Goal: Task Accomplishment & Management: Use online tool/utility

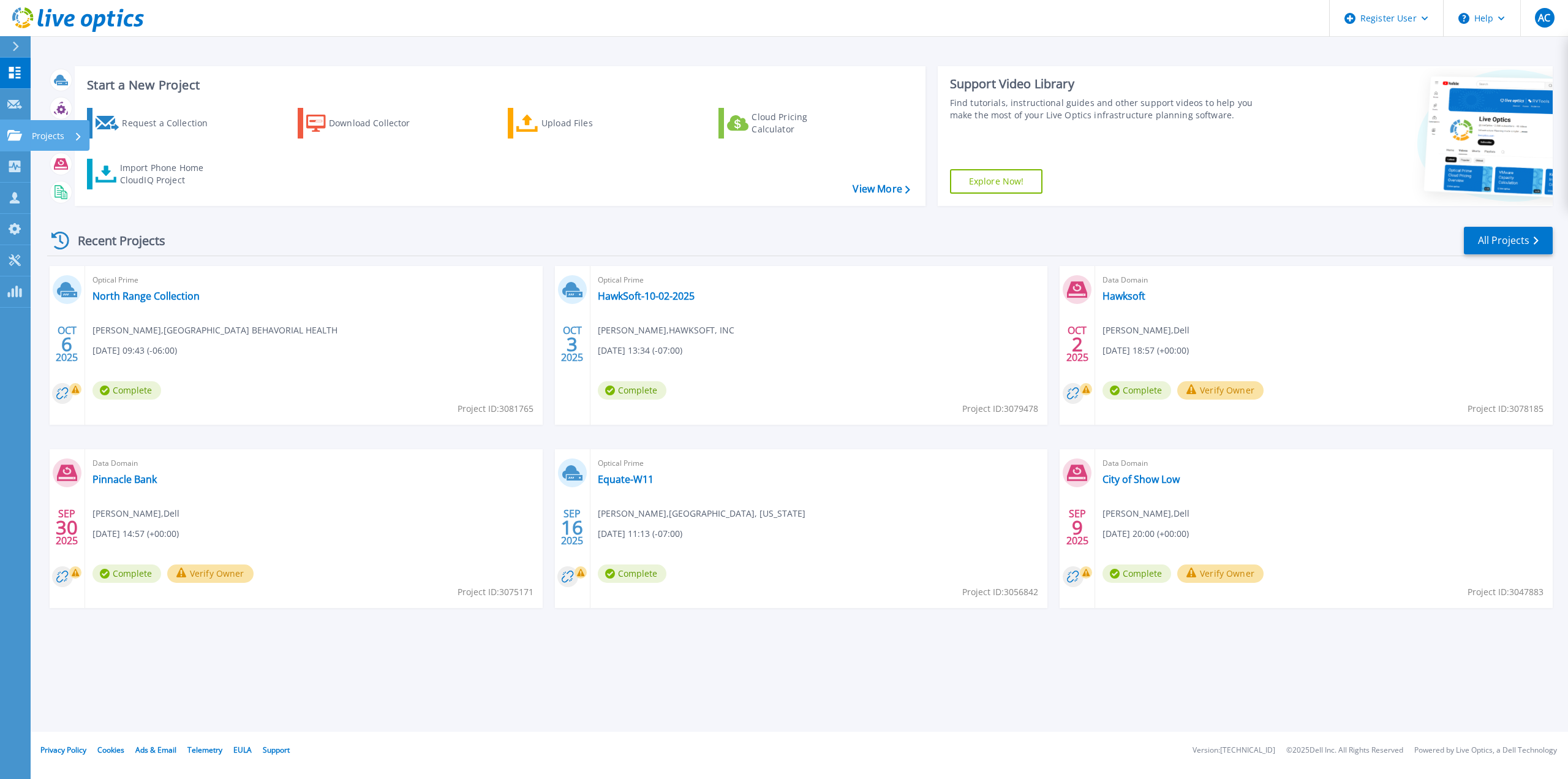
click at [12, 126] on link "Projects Projects" at bounding box center [15, 135] width 31 height 31
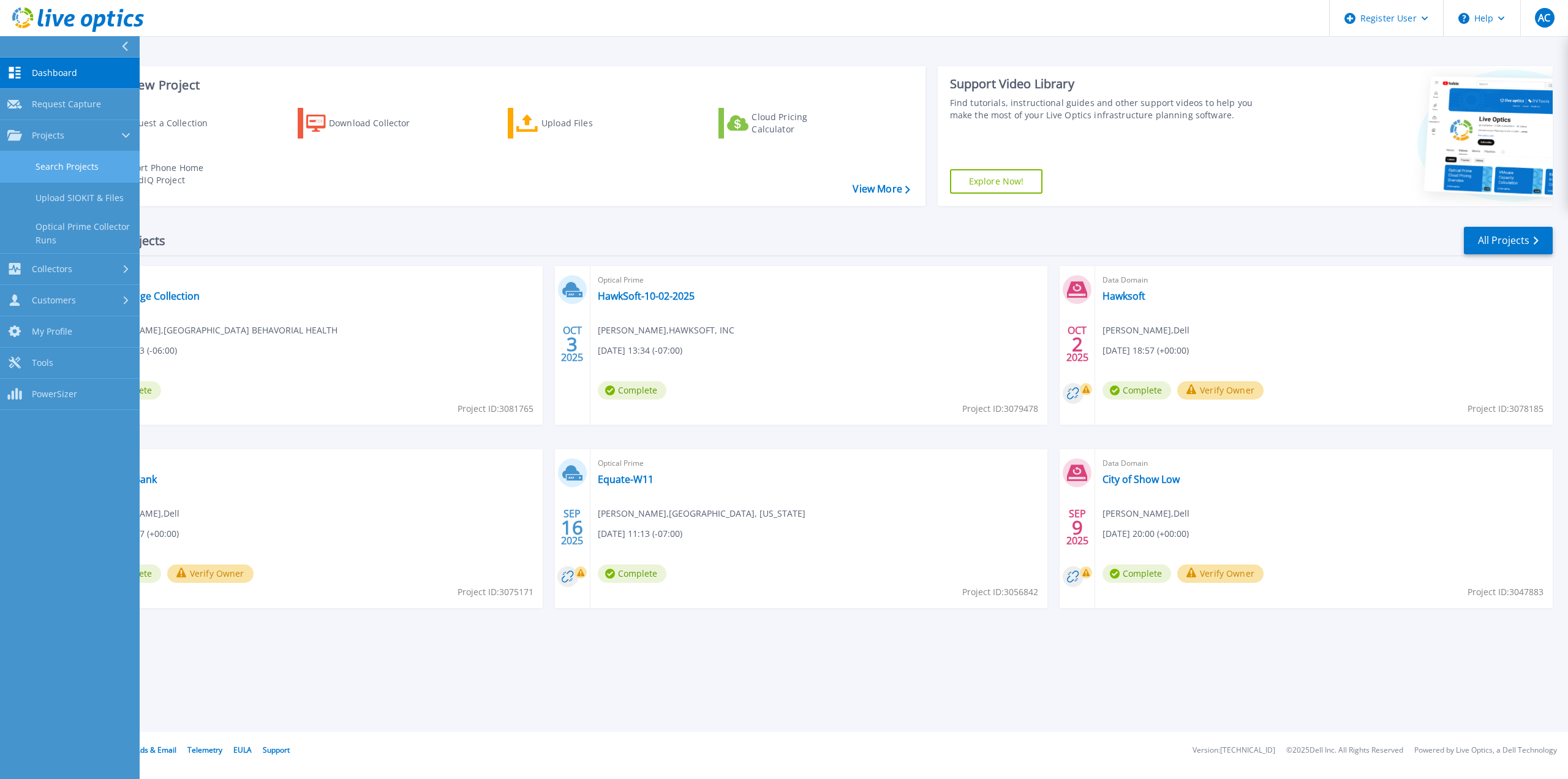
click at [52, 160] on link "Search Projects" at bounding box center [70, 167] width 140 height 31
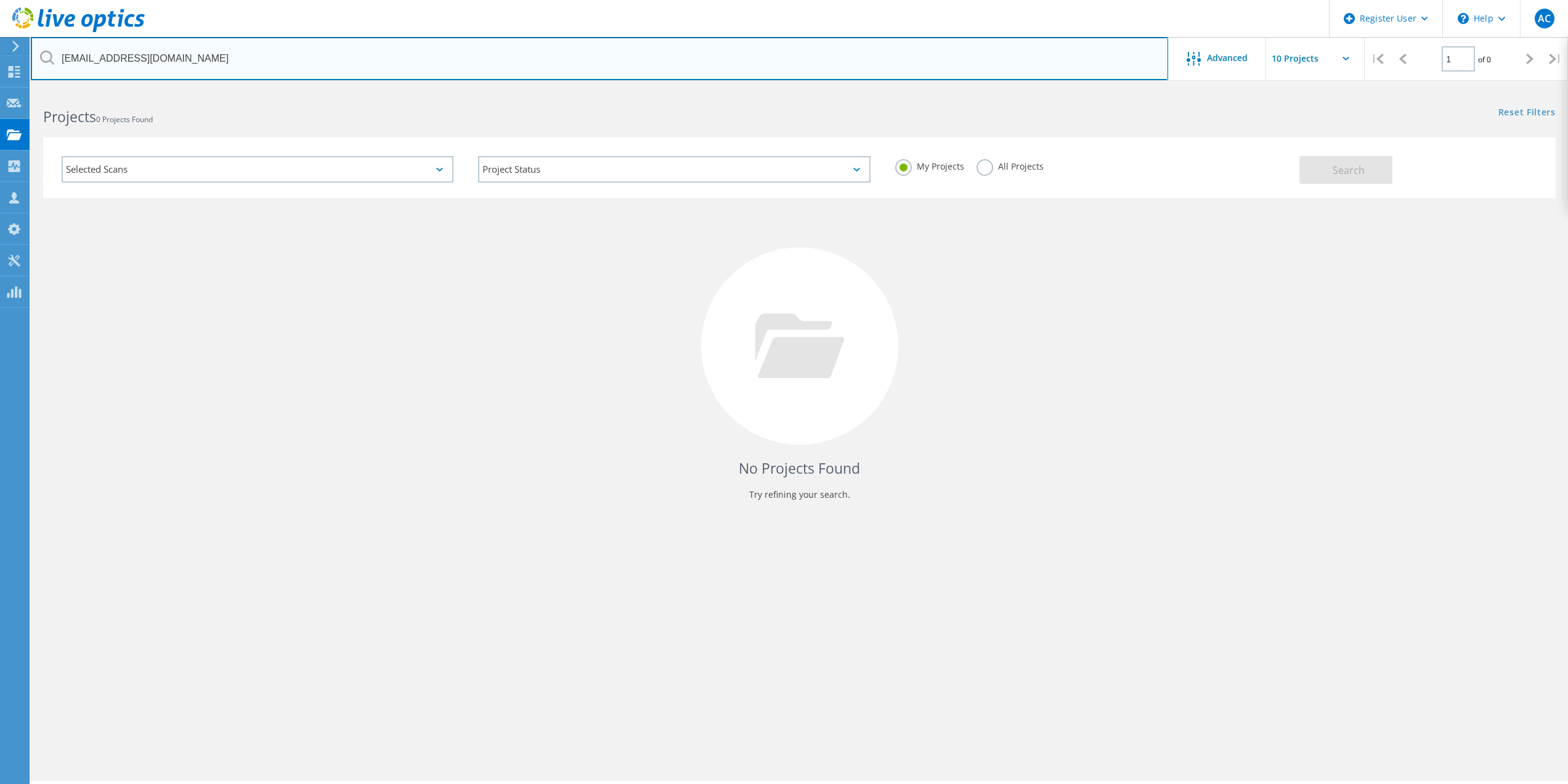
click at [161, 68] on input "jclevidence@belgrademt.gov" at bounding box center [599, 58] width 1138 height 43
paste input "ustinschlatter@re3j.com"
type input "justinschlatter@re3j.com"
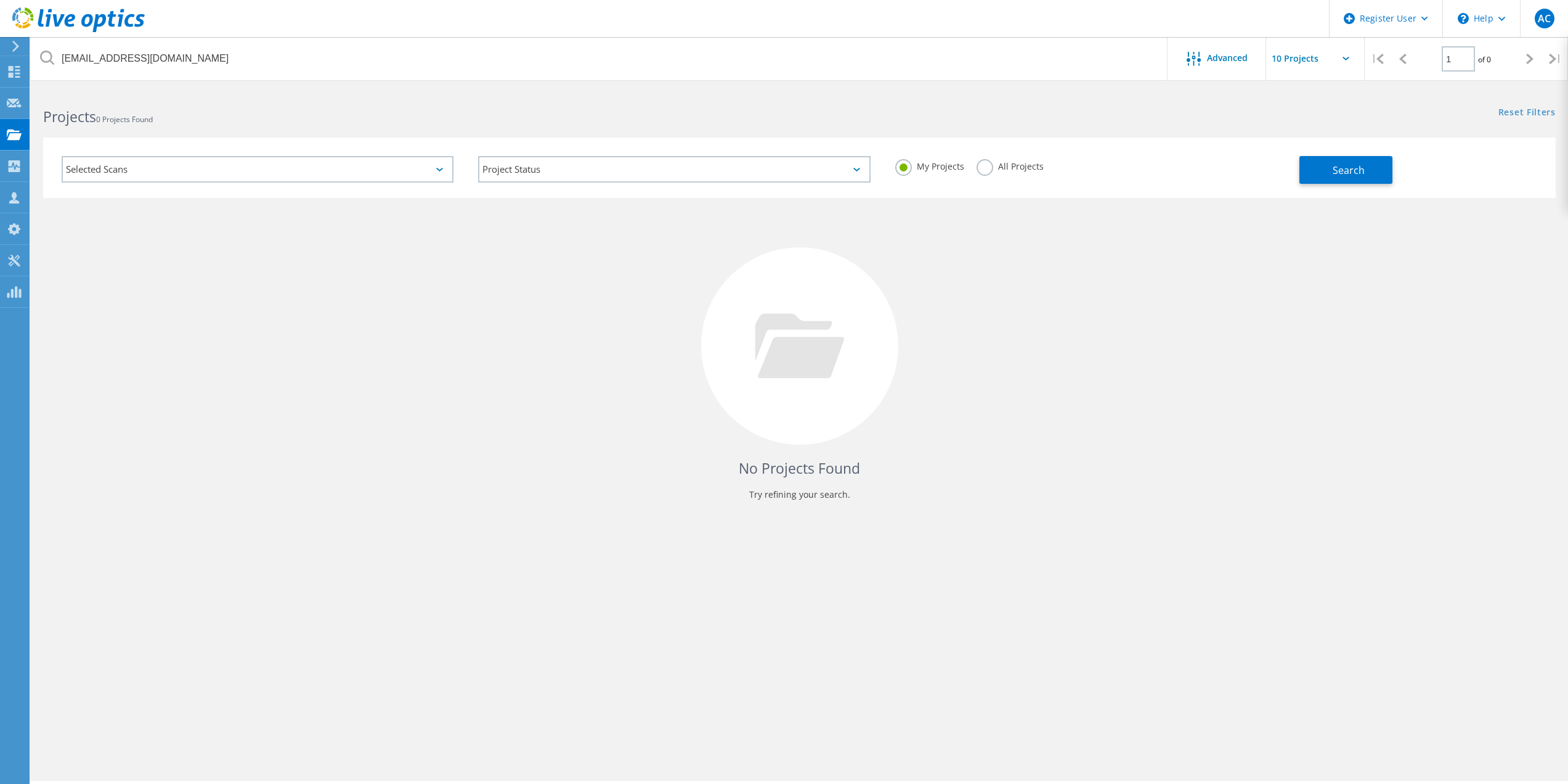
click at [267, 119] on h2 "Projects 0 Projects Found" at bounding box center [415, 116] width 744 height 20
click at [971, 171] on div "My Projects All Projects" at bounding box center [1091, 166] width 416 height 46
click at [990, 171] on label "All Projects" at bounding box center [1010, 164] width 67 height 11
click at [0, 0] on input "All Projects" at bounding box center [0, 0] width 0 height 0
click at [1330, 168] on button "Search" at bounding box center [1346, 170] width 93 height 28
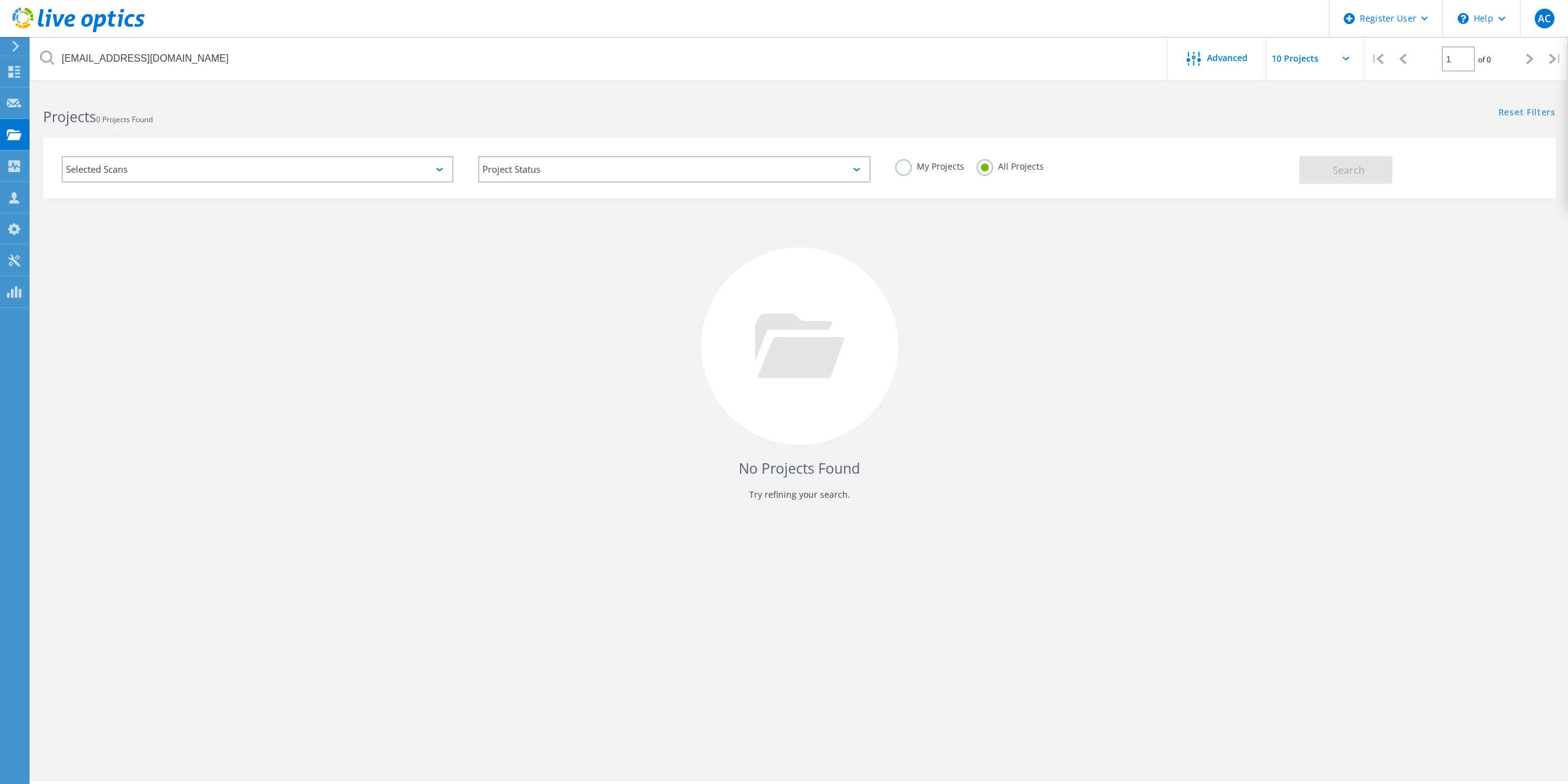
drag, startPoint x: 1123, startPoint y: 286, endPoint x: 1144, endPoint y: 403, distance: 118.9
click at [1123, 286] on div "No Projects Found Try refining your search." at bounding box center [799, 357] width 1513 height 319
click at [11, 78] on div at bounding box center [14, 73] width 15 height 13
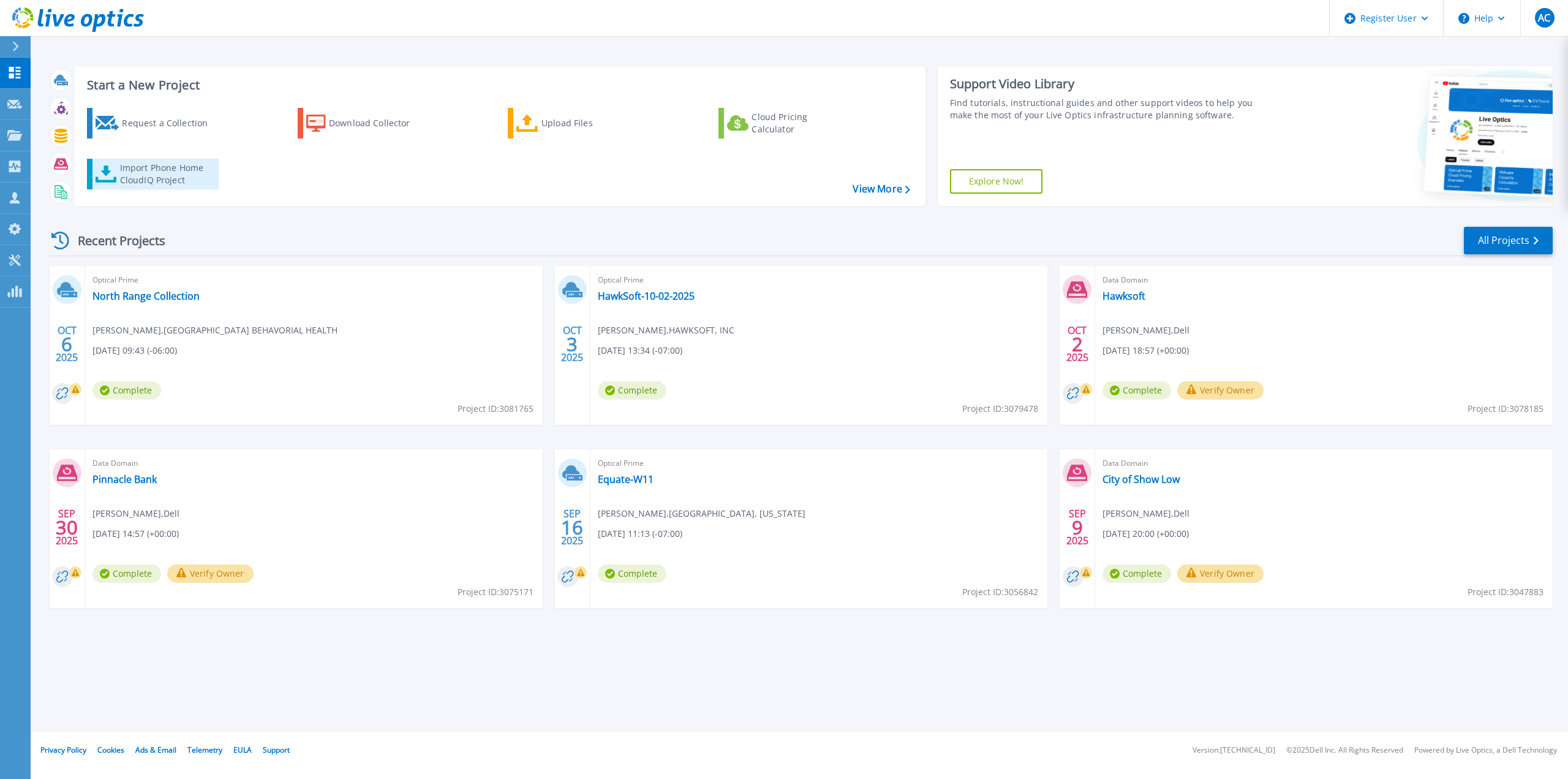
click at [167, 167] on div "Import Phone Home CloudIQ Project" at bounding box center [167, 174] width 95 height 24
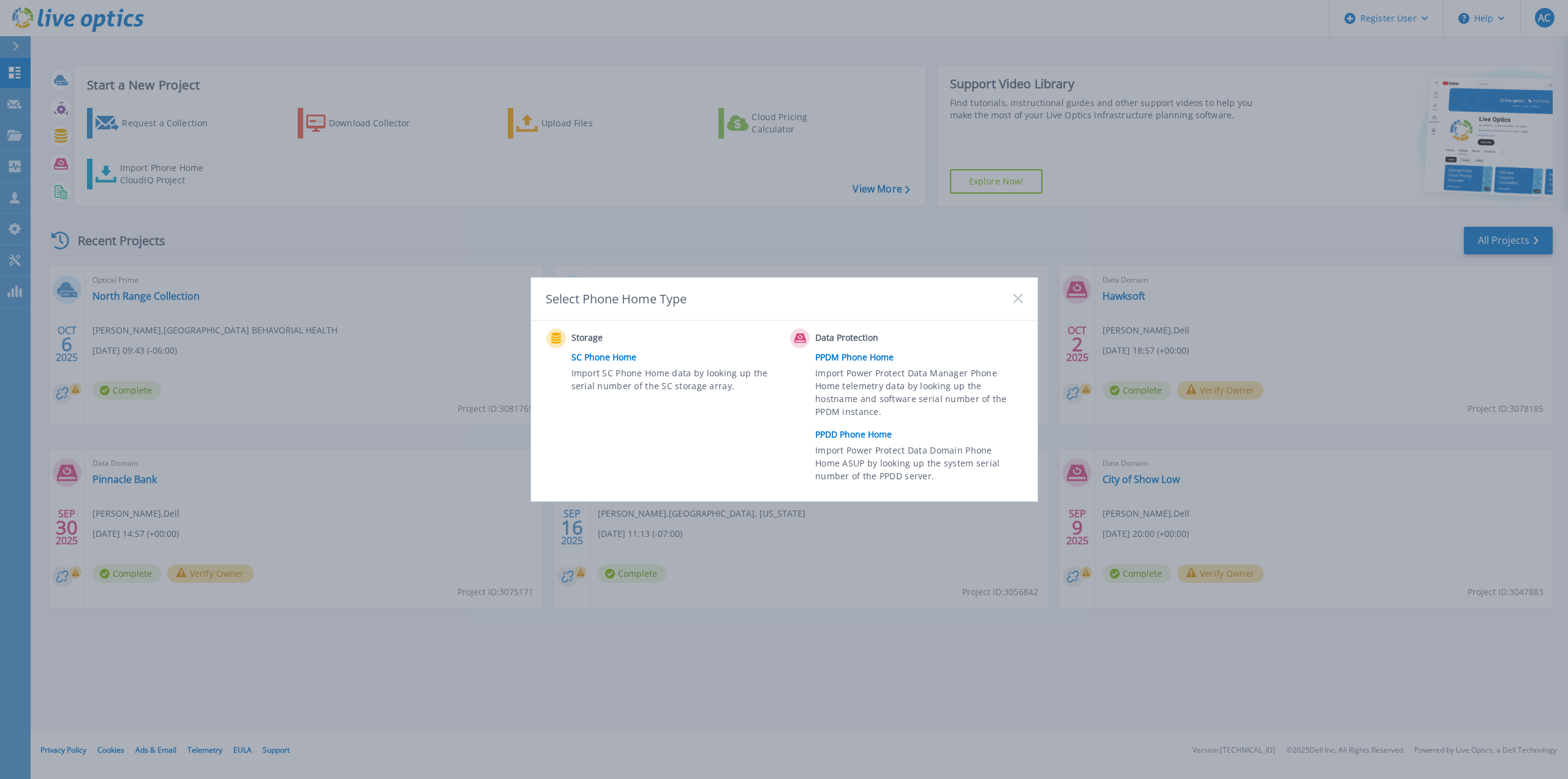
click at [1019, 296] on rect at bounding box center [1017, 299] width 10 height 10
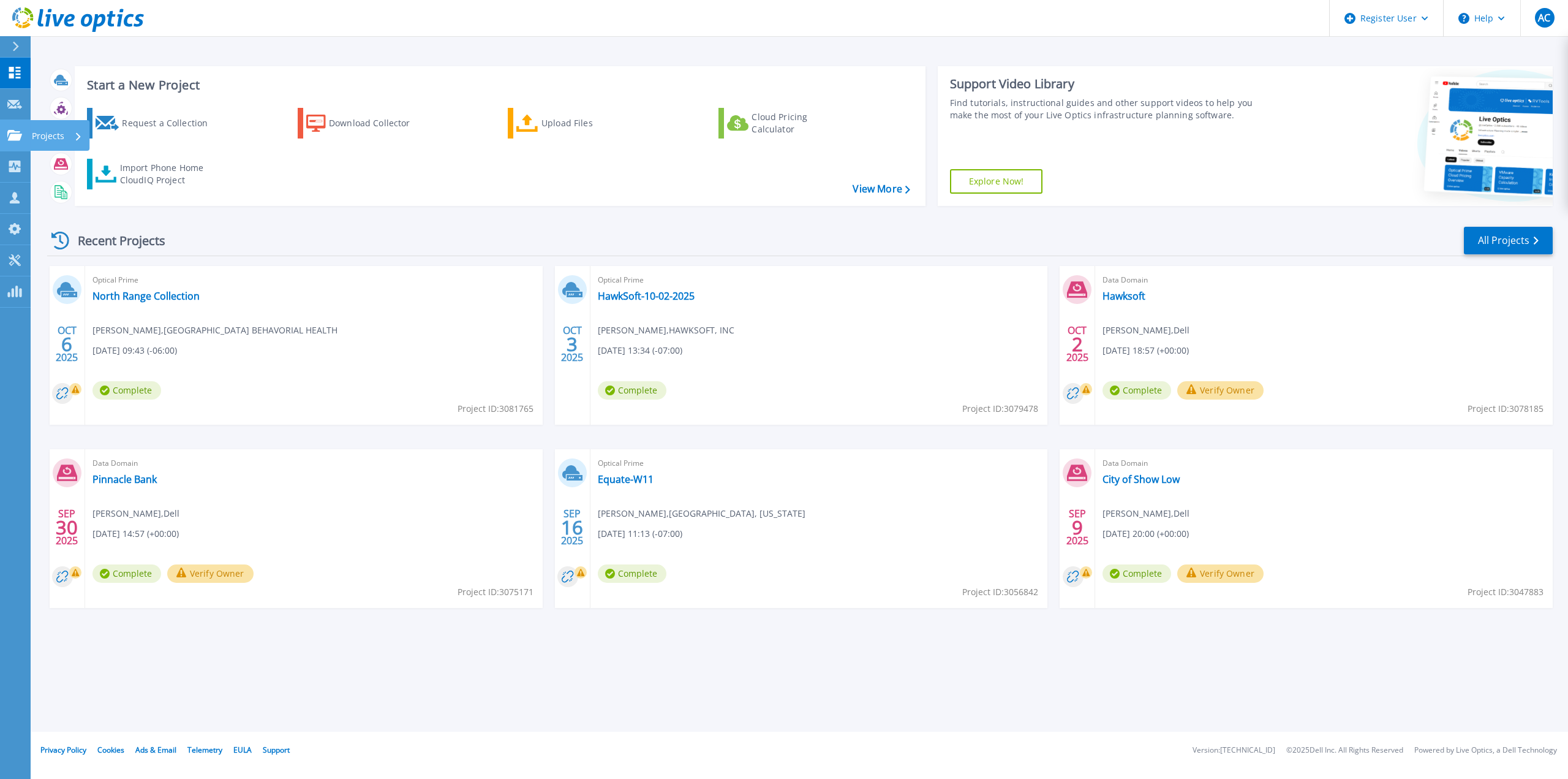
click at [5, 128] on link "Projects Projects" at bounding box center [15, 135] width 31 height 31
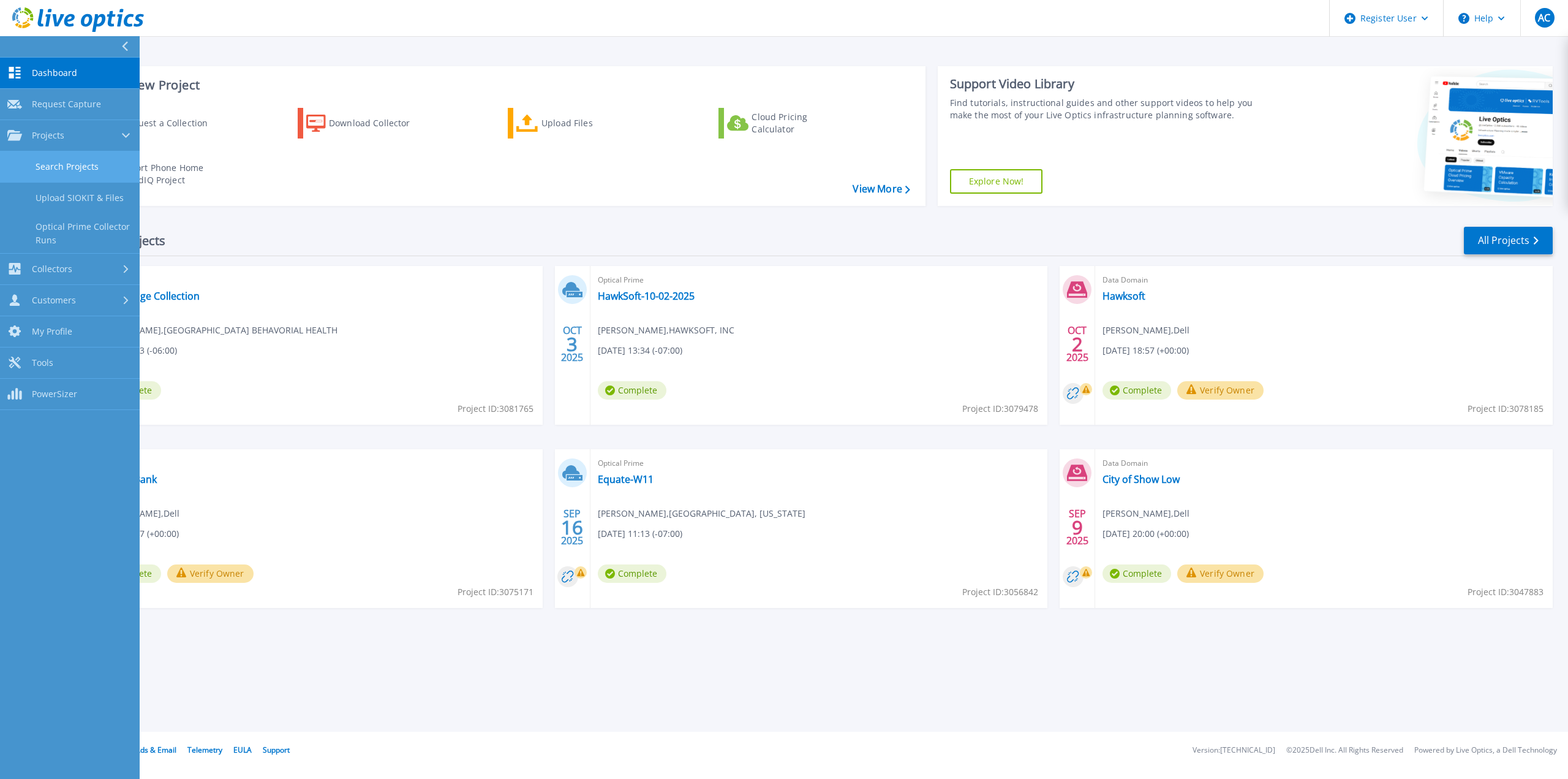
click at [103, 169] on link "Search Projects" at bounding box center [70, 167] width 140 height 31
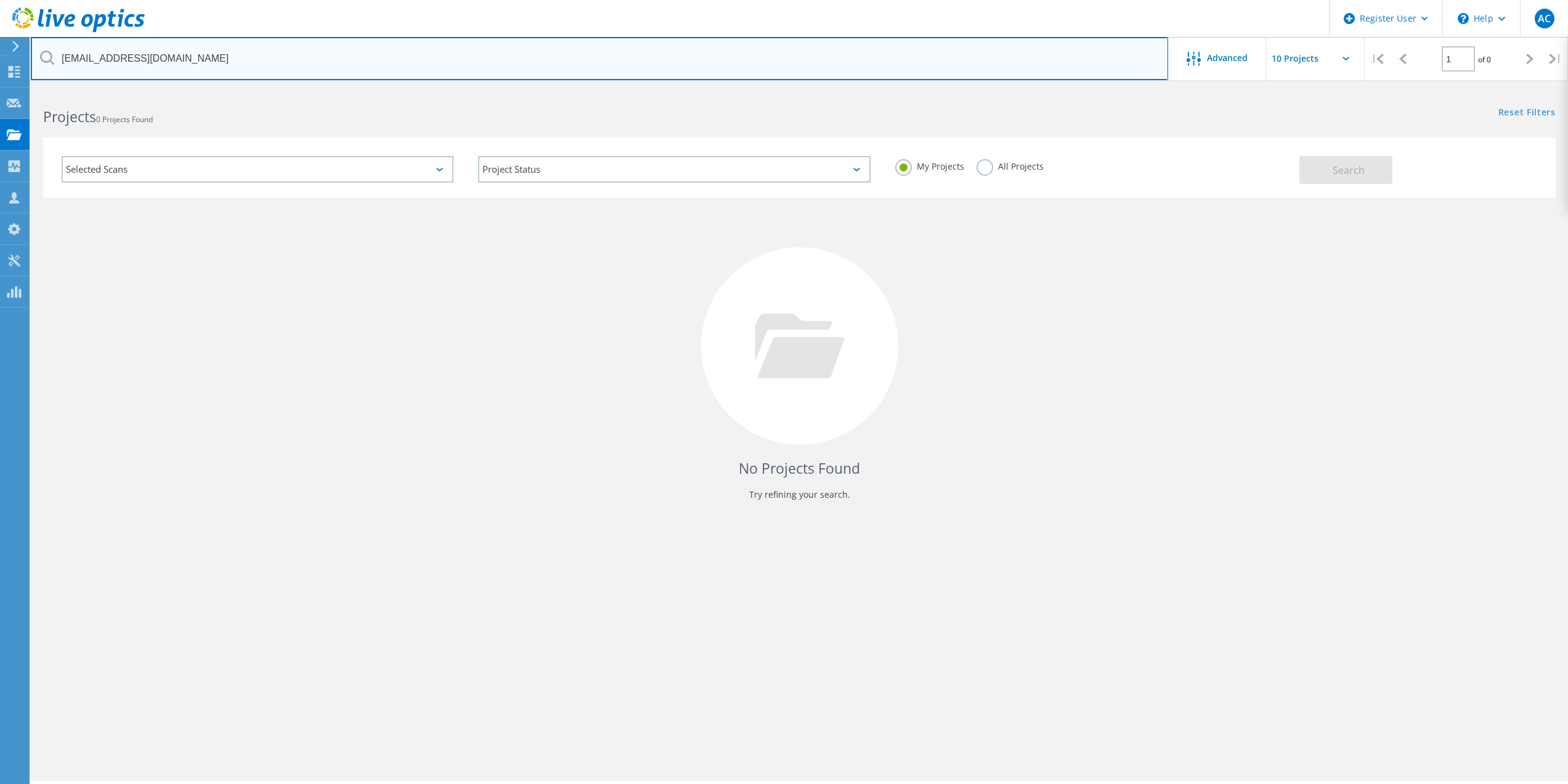
click at [680, 76] on input "[EMAIL_ADDRESS][DOMAIN_NAME]" at bounding box center [599, 58] width 1138 height 43
click at [680, 76] on input "[EMAIL_ADDRESS][DOMAIN_NAME]" at bounding box center [599, 58] width 1138 height 43
paste input "Aleizja C. Owens <acowens@canoncity.gov>"
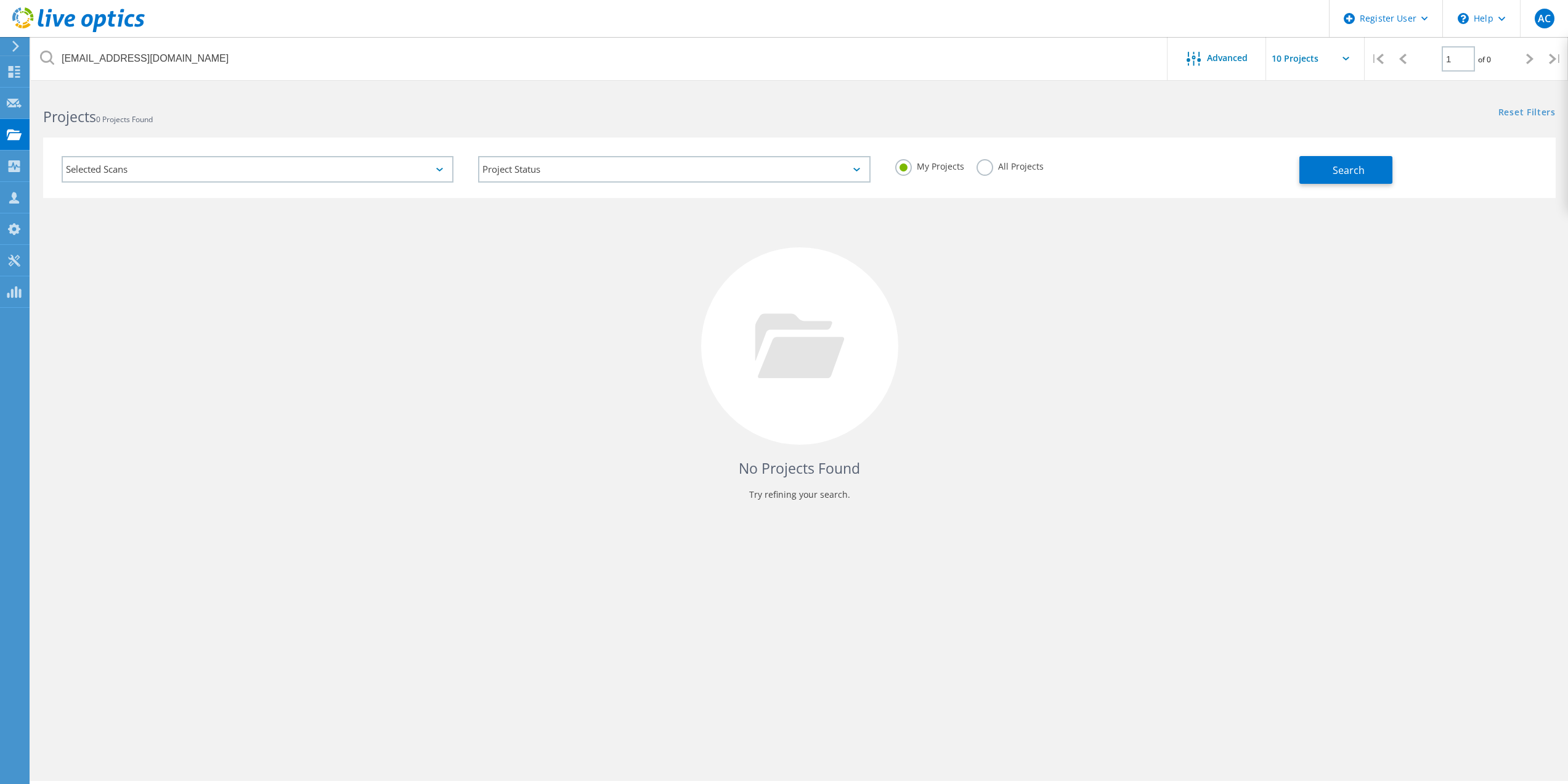
click at [1136, 144] on div "My Projects All Projects" at bounding box center [1091, 166] width 416 height 46
click at [1022, 160] on label "All Projects" at bounding box center [1010, 164] width 67 height 11
click at [0, 0] on input "All Projects" at bounding box center [0, 0] width 0 height 0
click at [1407, 171] on div "Search" at bounding box center [1424, 163] width 250 height 40
click at [1335, 171] on span "Search" at bounding box center [1348, 170] width 32 height 13
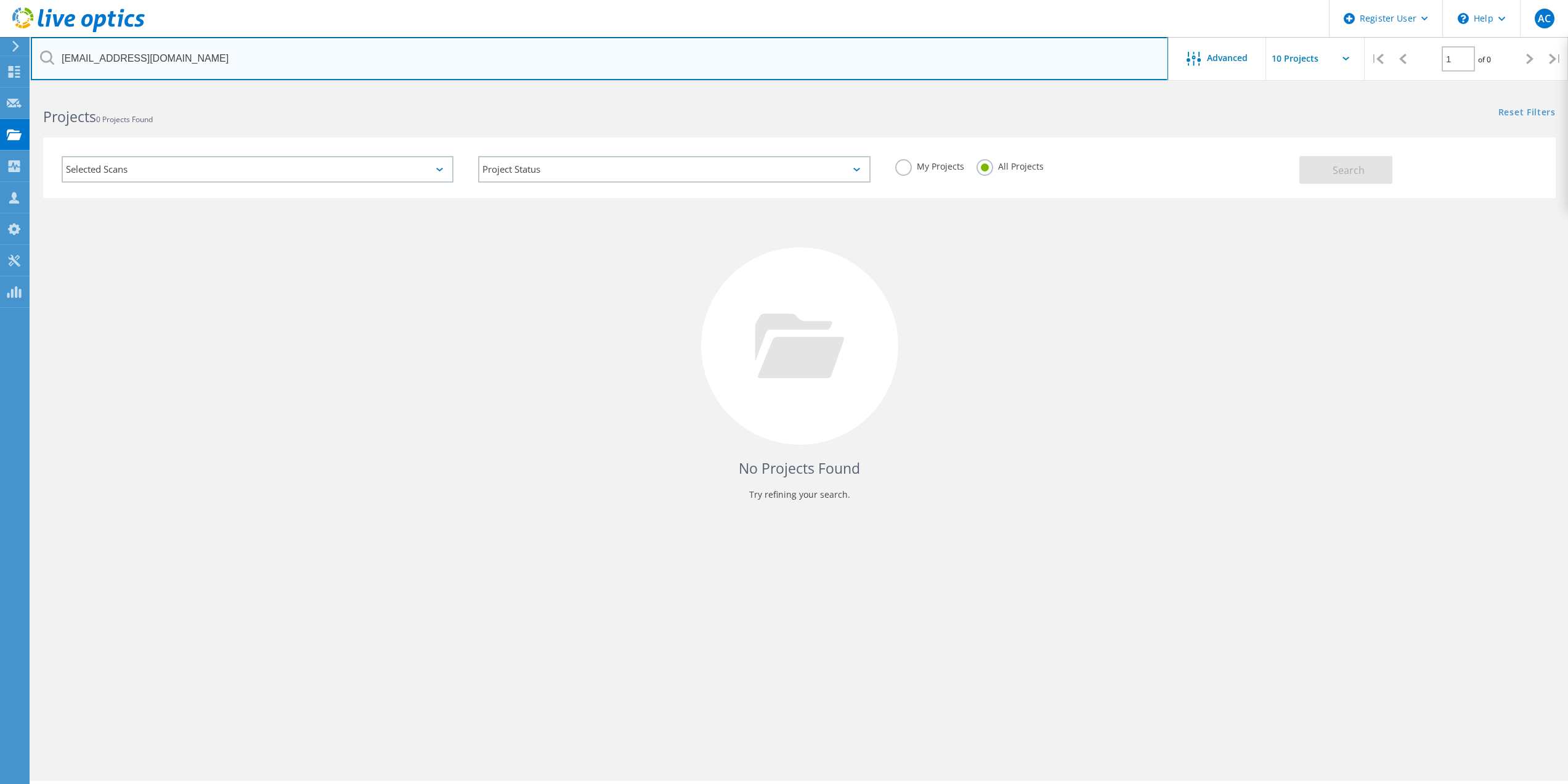
click at [444, 54] on input "acowens@canoncity.gov" at bounding box center [599, 58] width 1138 height 43
paste input "erica@sunlightfcu.org"
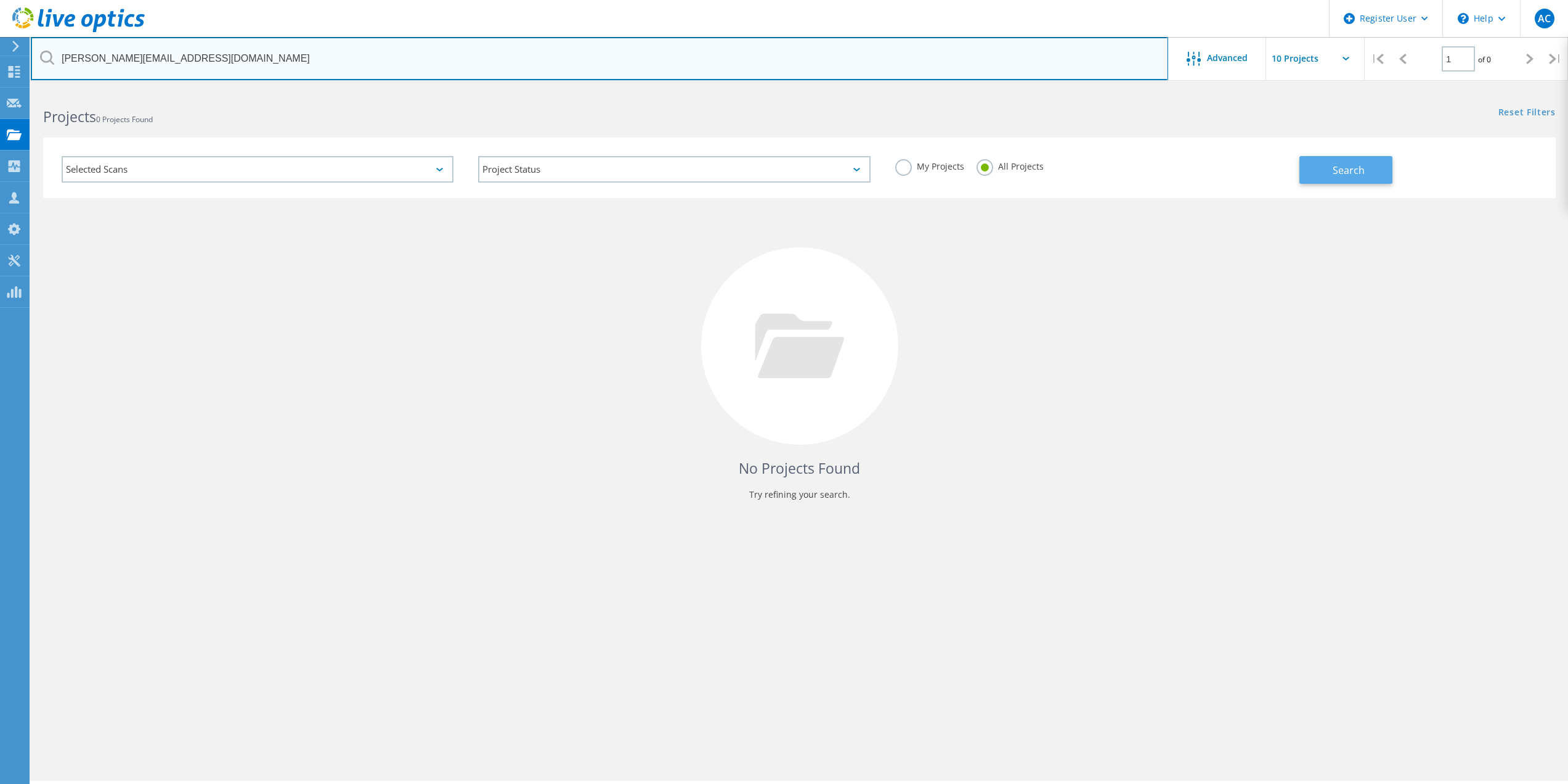
type input "erica@sunlightfcu.org"
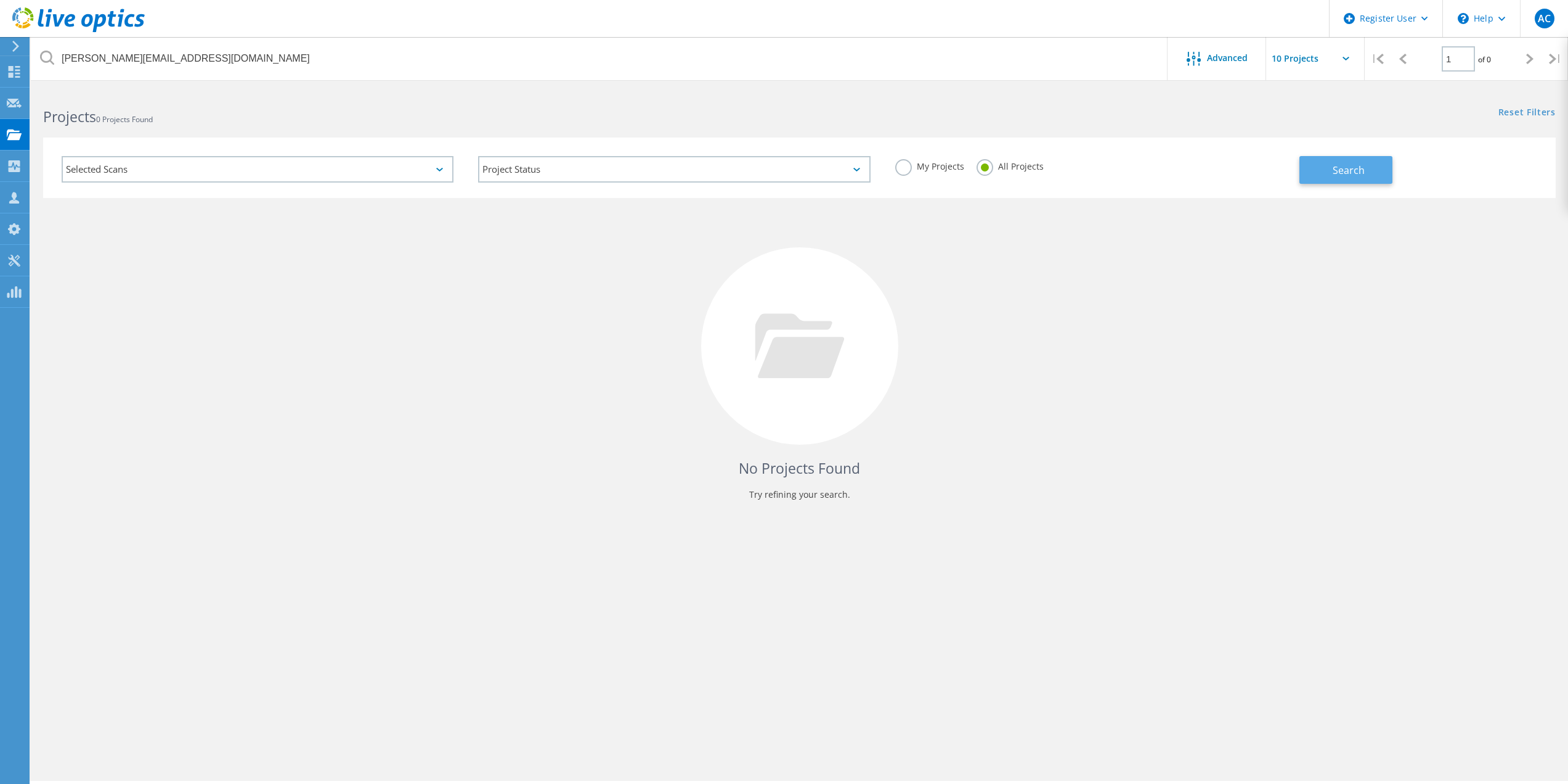
click at [1386, 161] on button "Search" at bounding box center [1346, 170] width 93 height 28
click at [29, 104] on div "Request Capture" at bounding box center [69, 103] width 82 height 31
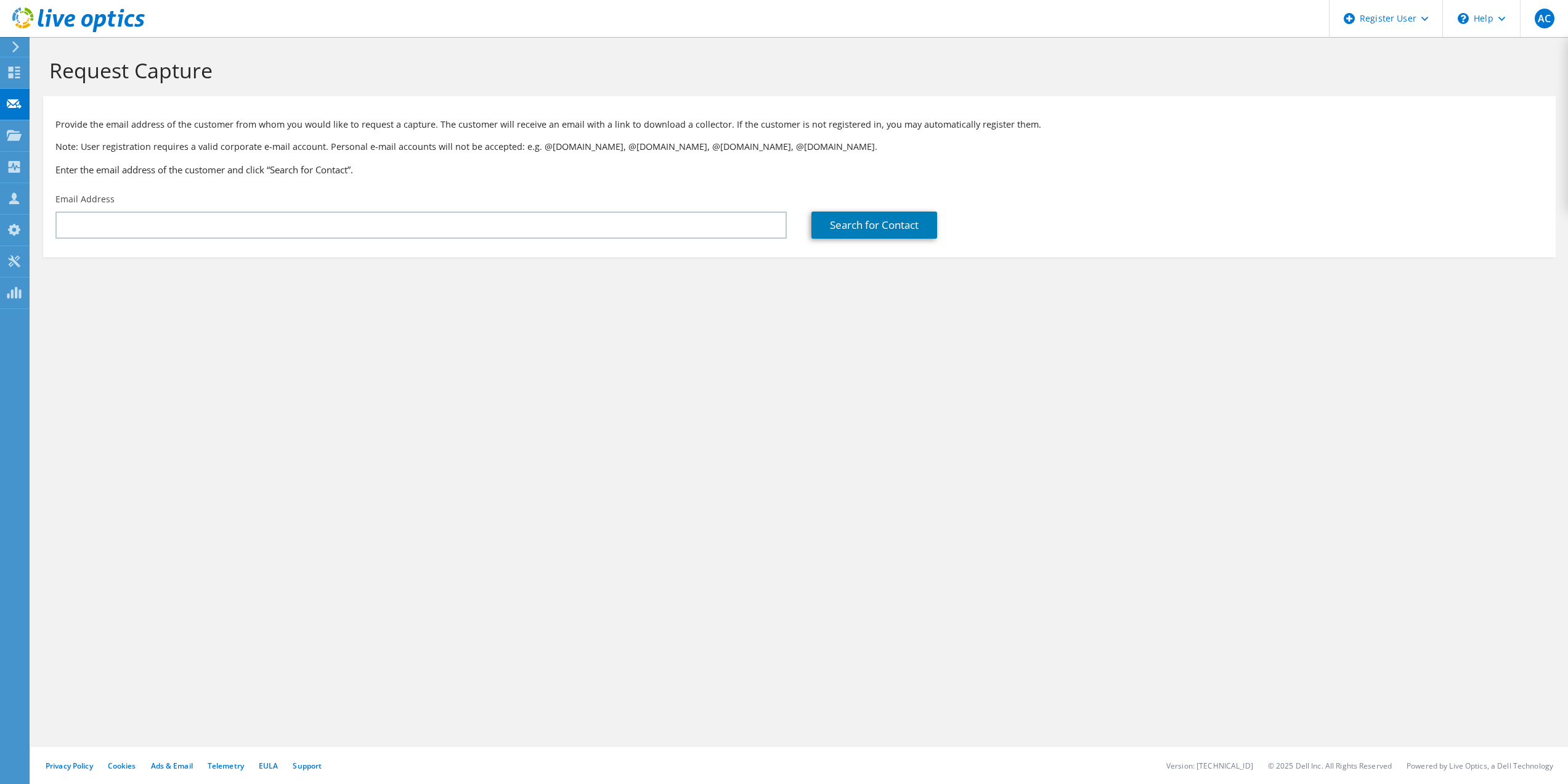
click at [465, 211] on div "Email Address" at bounding box center [421, 216] width 756 height 58
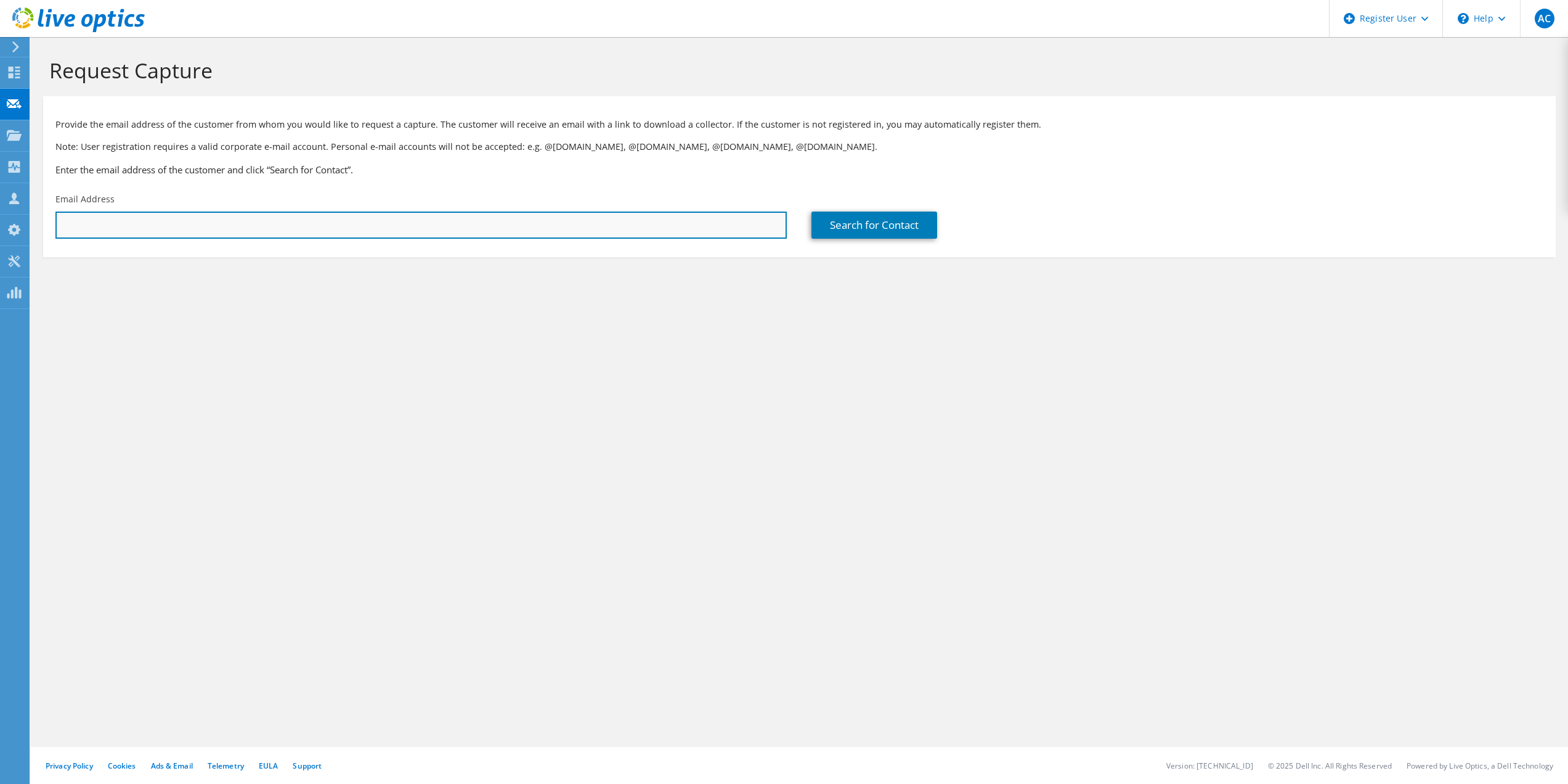
click at [466, 220] on input "text" at bounding box center [421, 225] width 732 height 27
paste input "[EMAIL_ADDRESS][DOMAIN_NAME]"
type input "[EMAIL_ADDRESS][DOMAIN_NAME]"
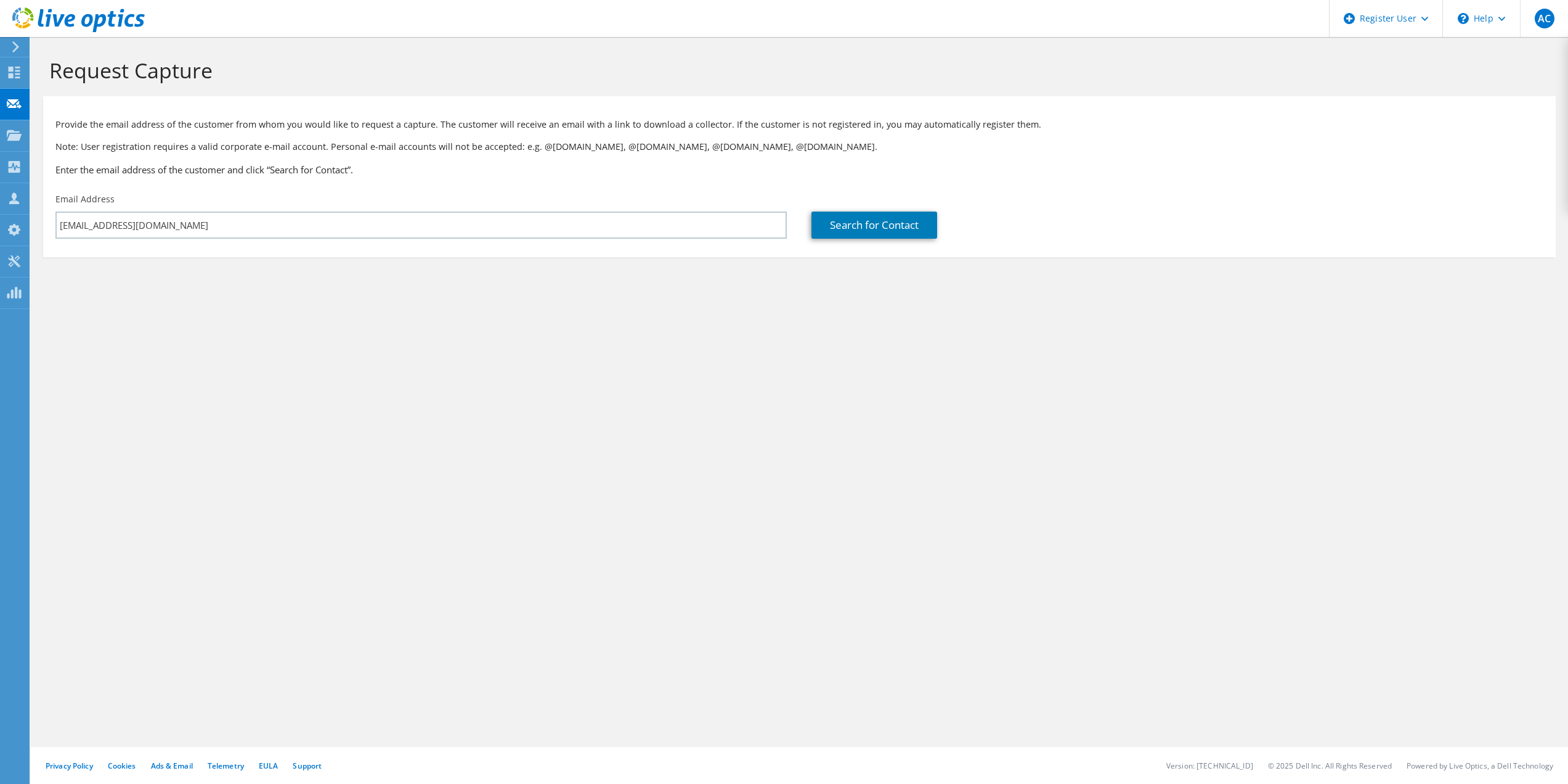
click at [766, 294] on section "Request Capture Provide the email address of the customer from whom you would l…" at bounding box center [799, 178] width 1537 height 282
click at [890, 236] on link "Search for Contact" at bounding box center [874, 225] width 126 height 27
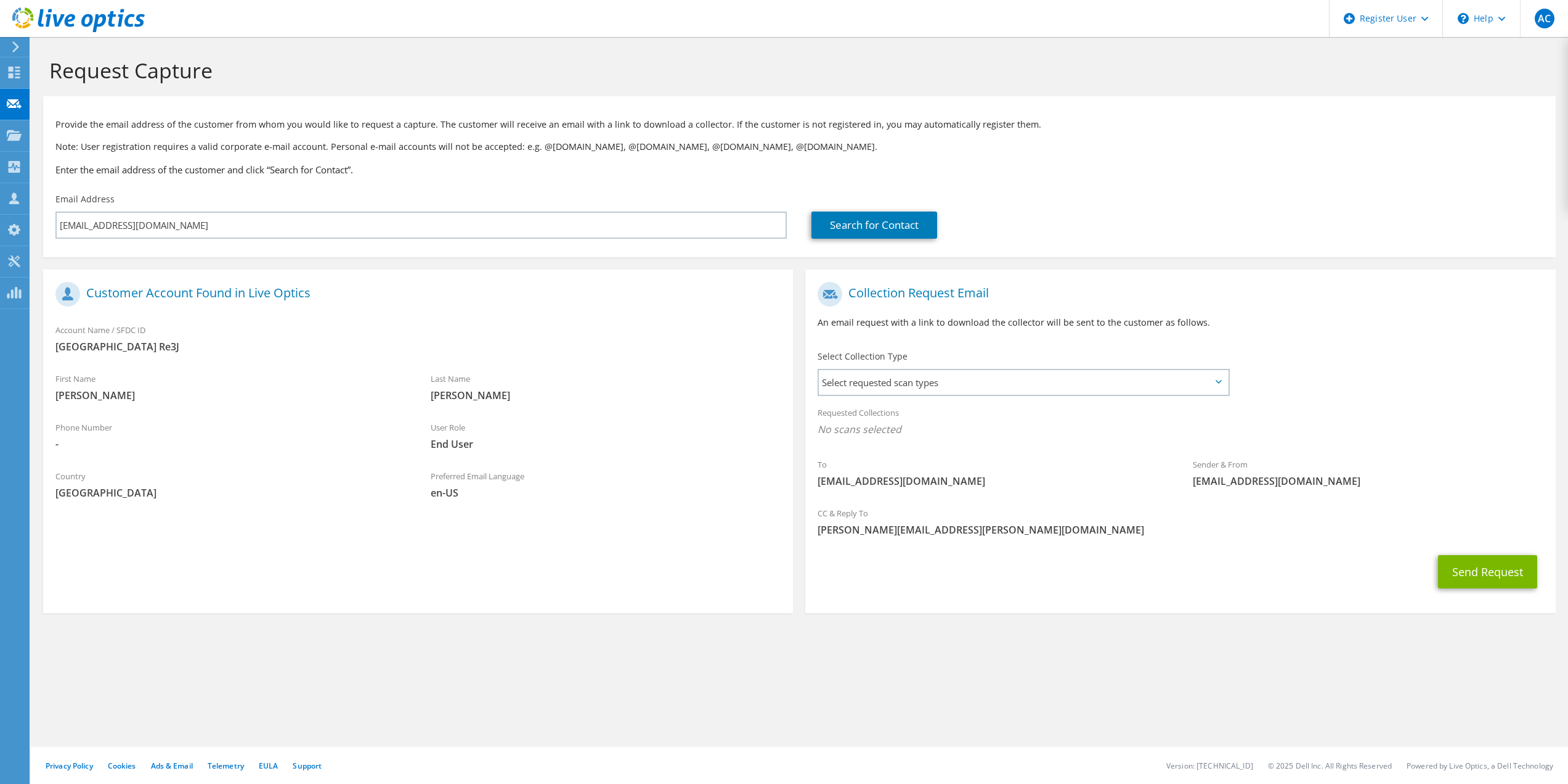
click at [939, 353] on div "Select Collection Type Select requested scan types Server Virtualization Optica…" at bounding box center [1024, 371] width 413 height 43
click at [947, 374] on span "Select requested scan types" at bounding box center [1022, 382] width 408 height 25
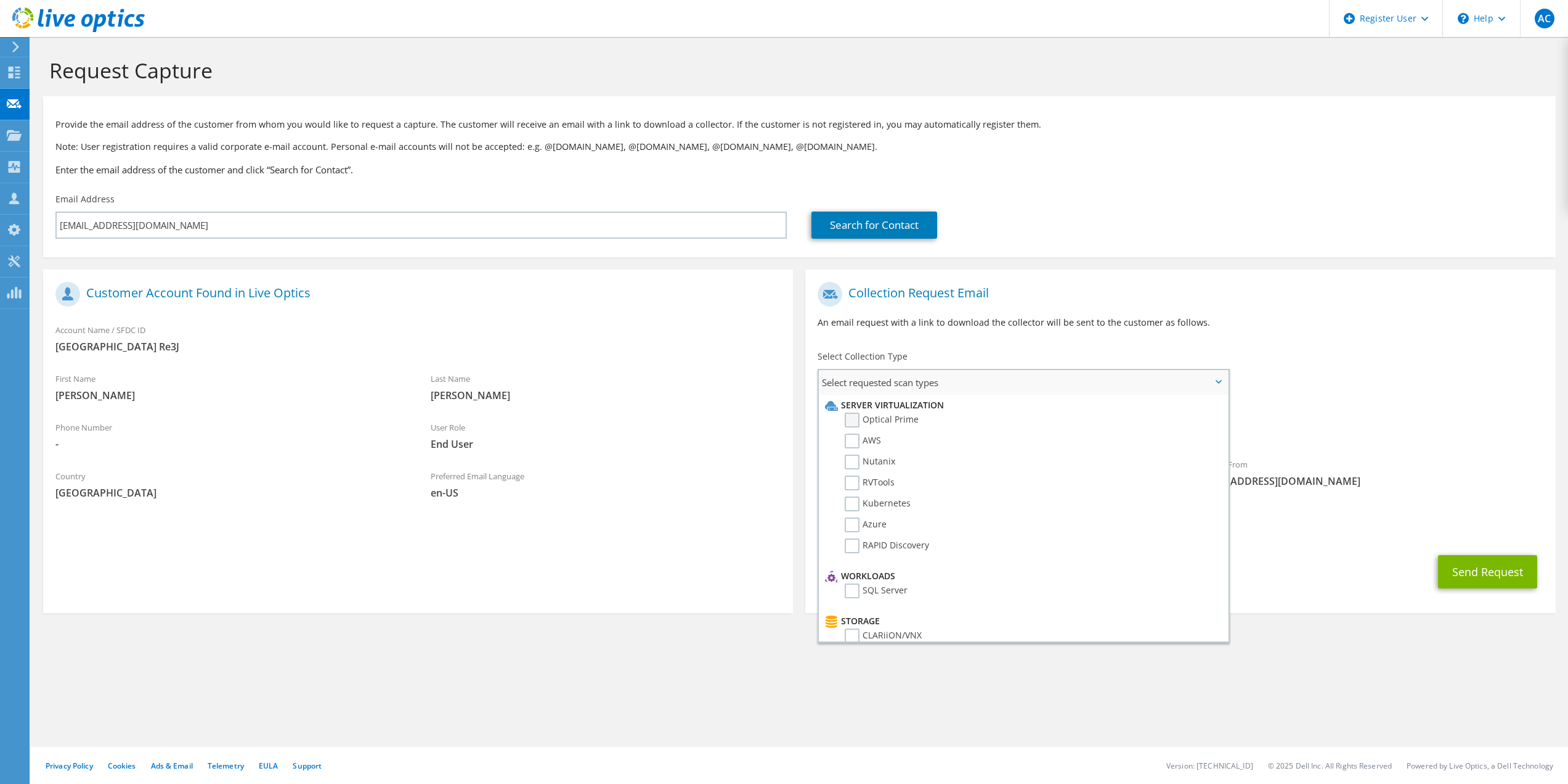
click at [900, 423] on label "Optical Prime" at bounding box center [882, 419] width 74 height 15
click at [0, 0] on input "Optical Prime" at bounding box center [0, 0] width 0 height 0
click at [1004, 327] on p "An email request with a link to download the collector will be sent to the cust…" at bounding box center [1181, 322] width 726 height 13
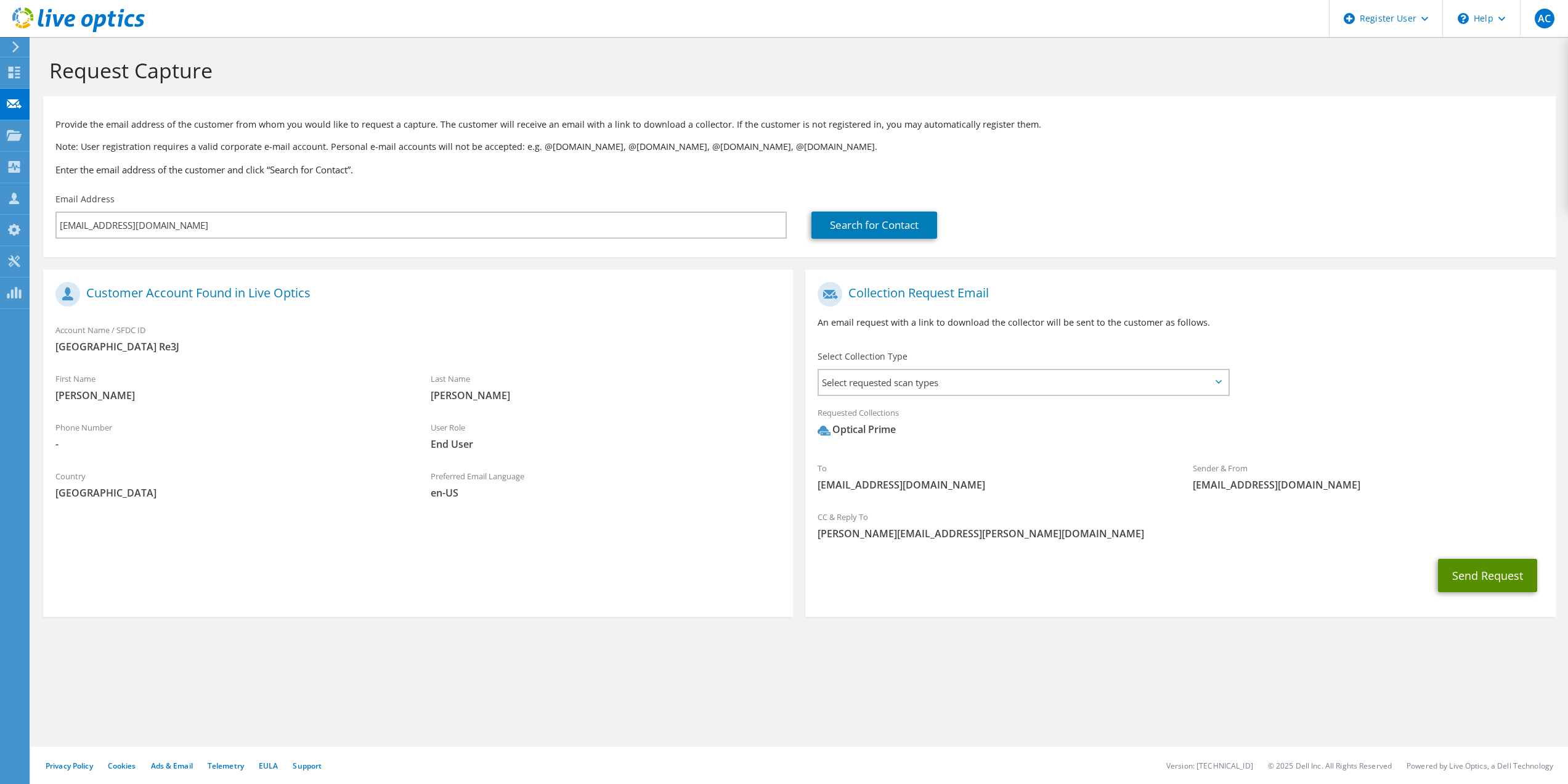
click at [1501, 575] on button "Send Request" at bounding box center [1487, 575] width 99 height 33
